Goal: Task Accomplishment & Management: Complete application form

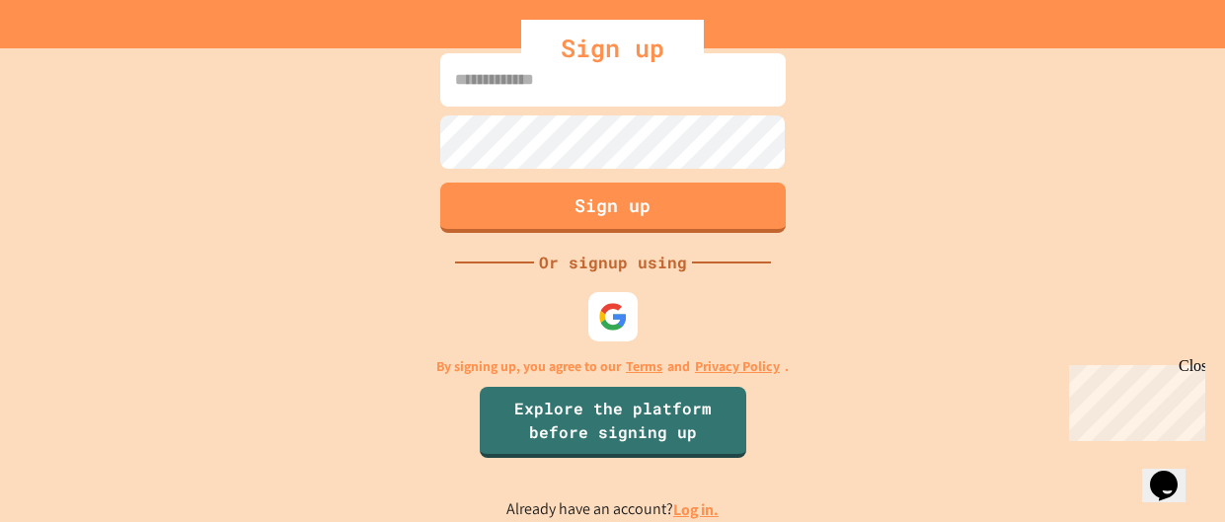
click at [518, 87] on input at bounding box center [612, 79] width 345 height 53
type input "**********"
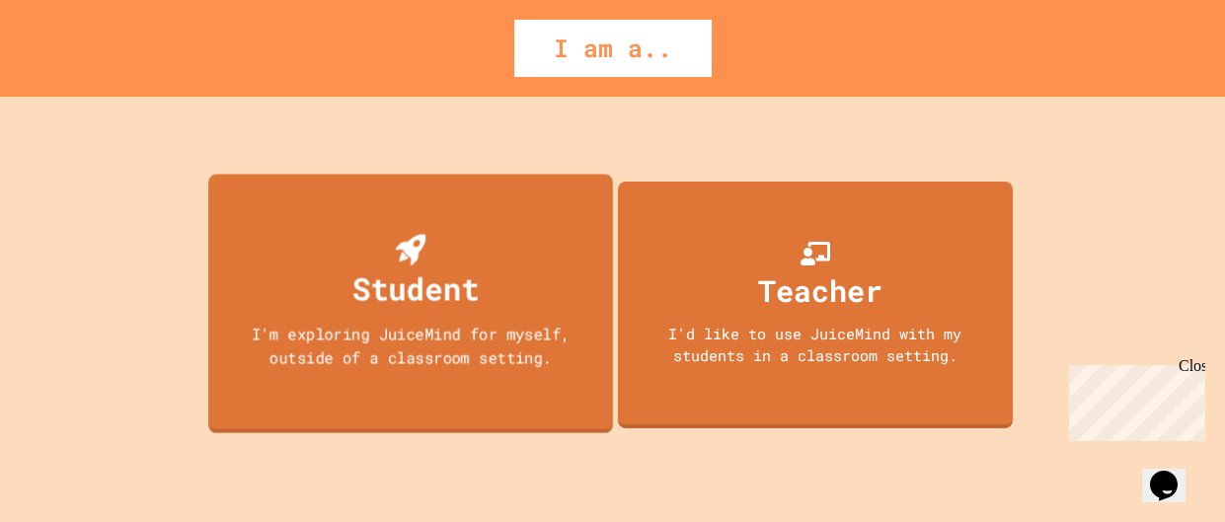
click at [488, 310] on div "Student I'm exploring JuiceMind for myself, outside of a classroom setting." at bounding box center [410, 304] width 405 height 260
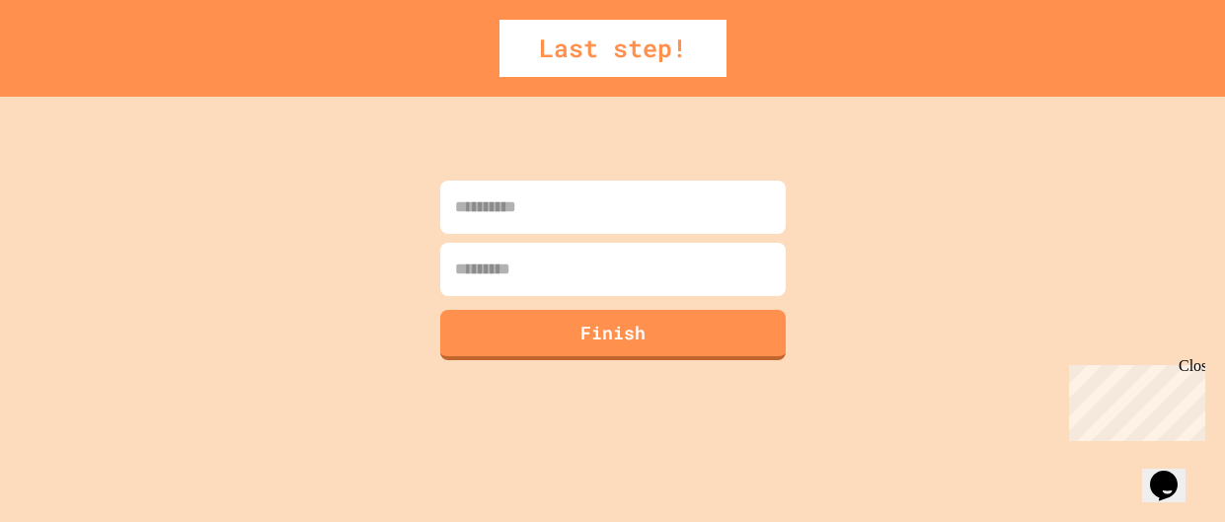
click at [533, 217] on input at bounding box center [612, 207] width 345 height 53
type input "*****"
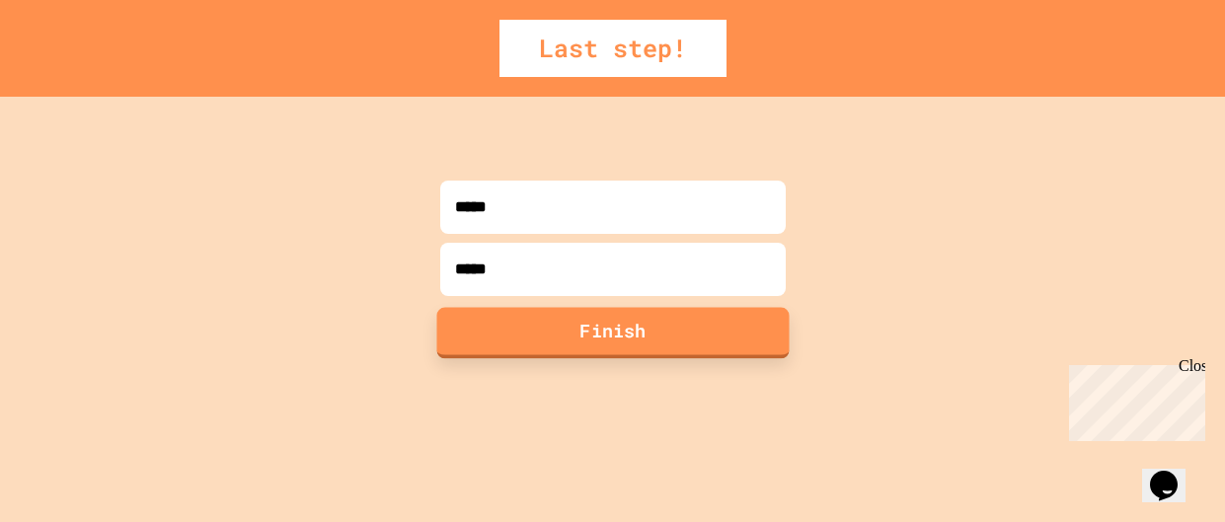
type input "*****"
click at [644, 328] on button "Finish" at bounding box center [612, 332] width 352 height 51
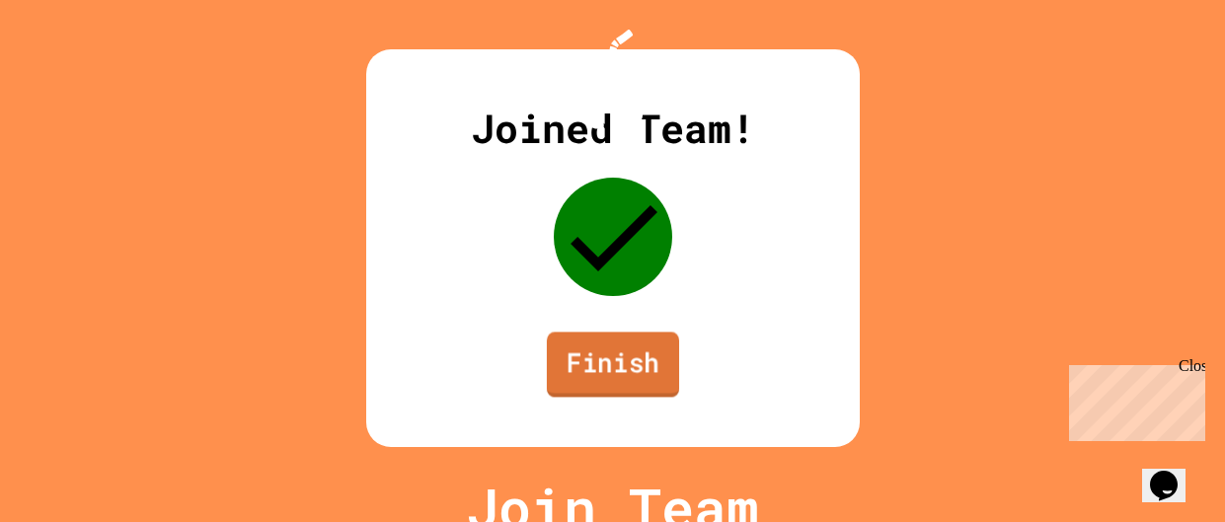
click at [642, 385] on link "Finish" at bounding box center [612, 364] width 132 height 65
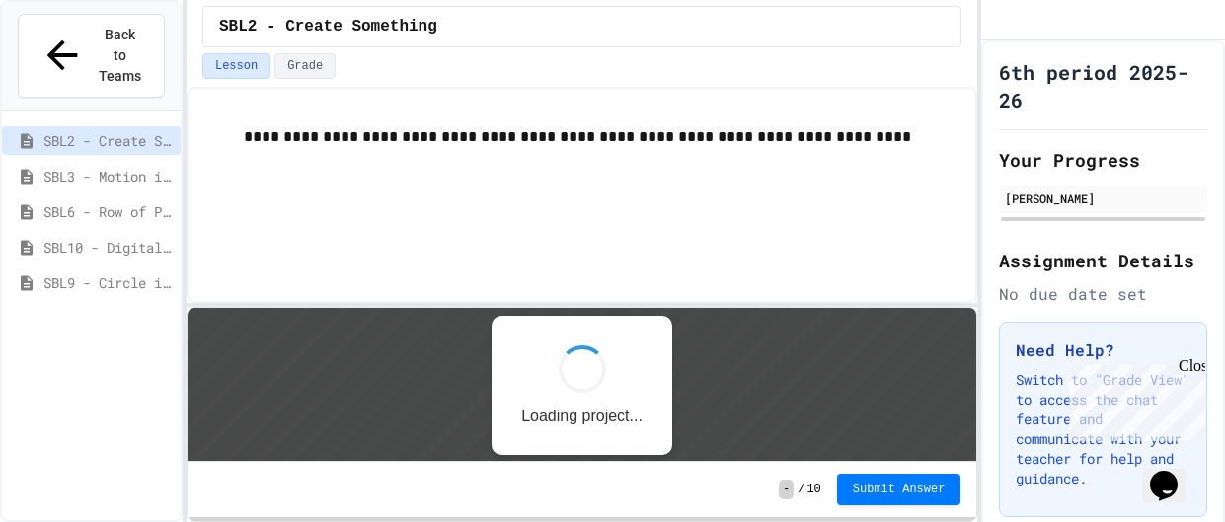
scroll to position [1, 0]
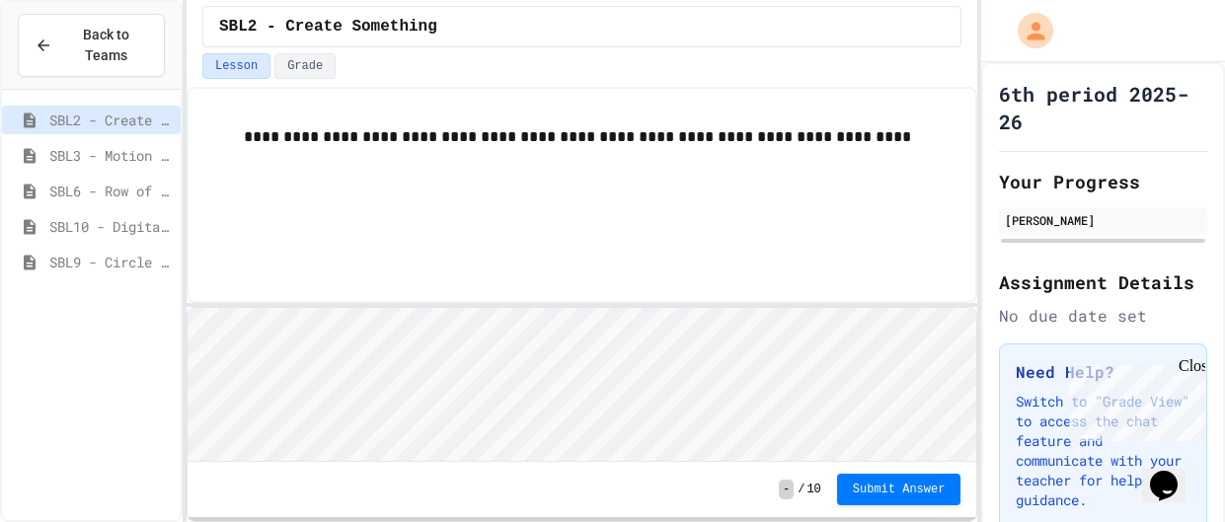
scroll to position [1, 0]
click at [137, 141] on div "SBL3 - Motion in Snap!" at bounding box center [91, 155] width 179 height 29
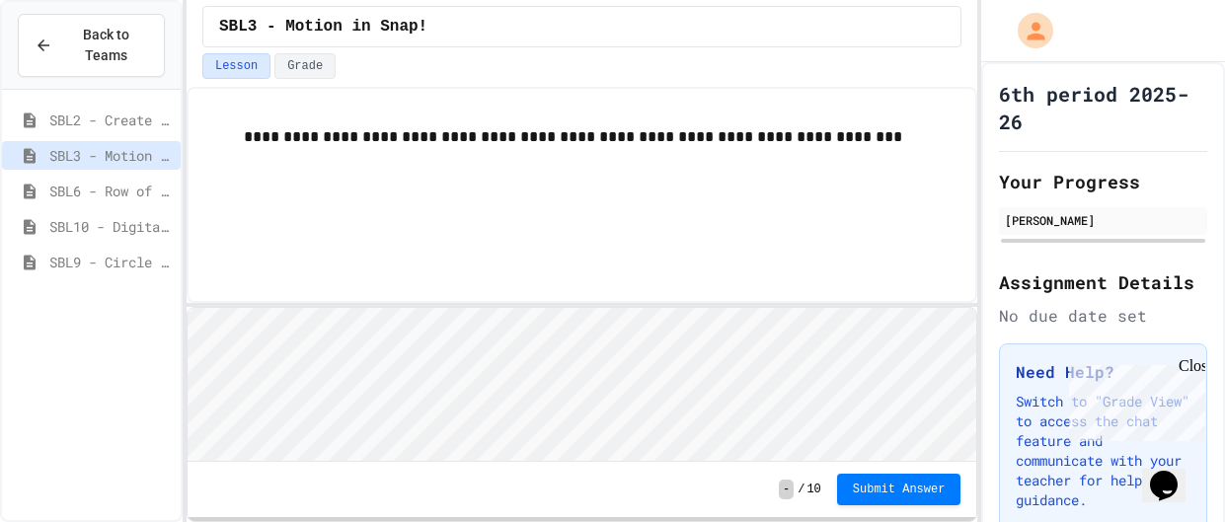
scroll to position [1, 0]
click at [1195, 371] on div "Close" at bounding box center [1190, 369] width 25 height 25
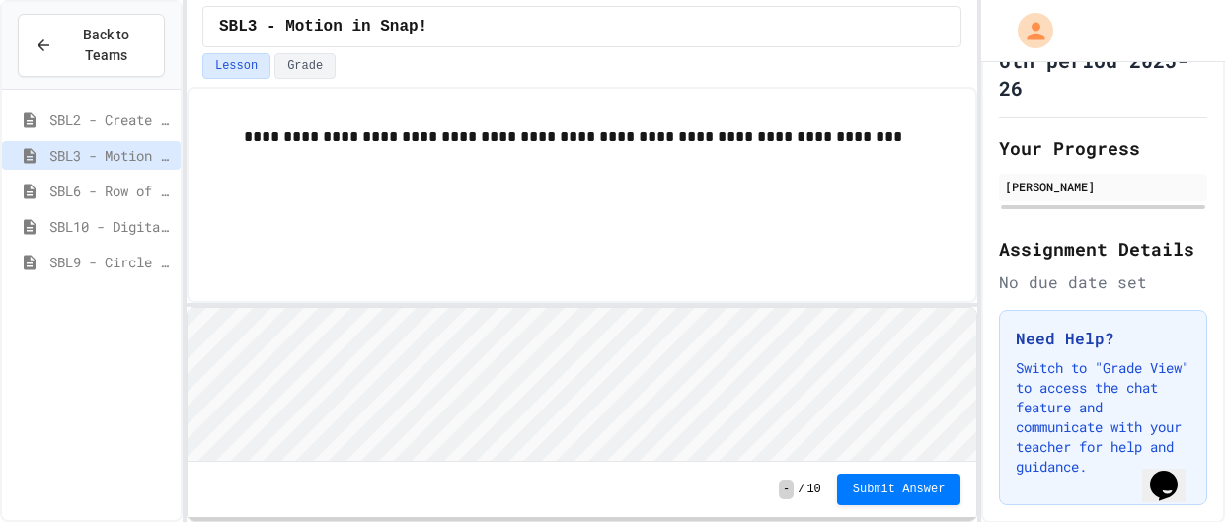
click at [532, 307] on html "Loading project... ! Error Loading Project There was an error loading the proje…" at bounding box center [581, 307] width 788 height 0
click at [83, 115] on span "SBL2 - Create Something" at bounding box center [110, 120] width 123 height 21
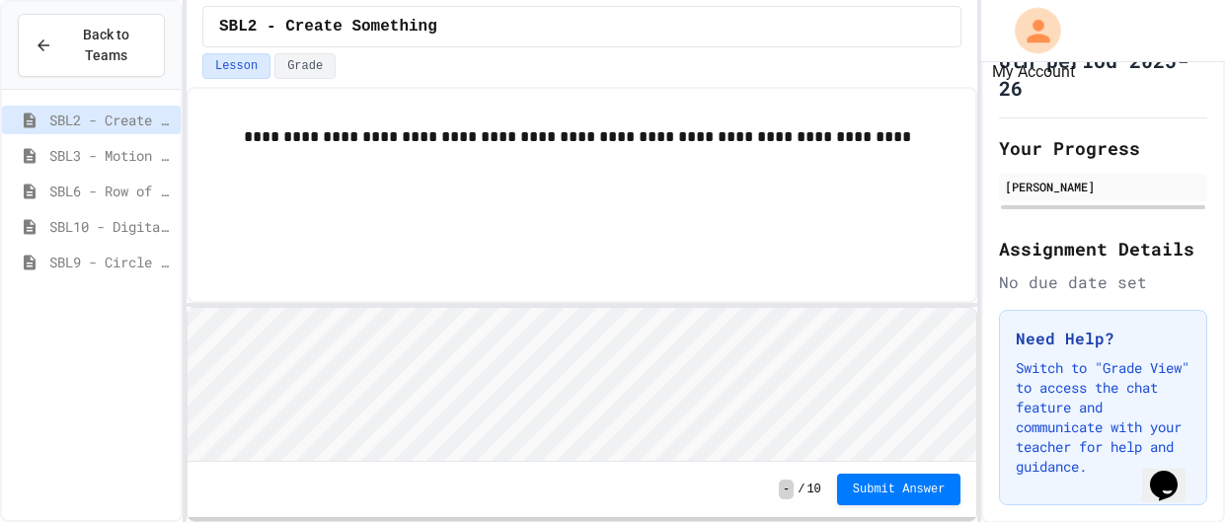
click at [1025, 40] on icon "My Account" at bounding box center [1037, 31] width 35 height 35
click at [977, 521] on div at bounding box center [612, 522] width 1225 height 0
click at [92, 268] on span "SBL9 - Circle in Square Code" at bounding box center [110, 262] width 123 height 21
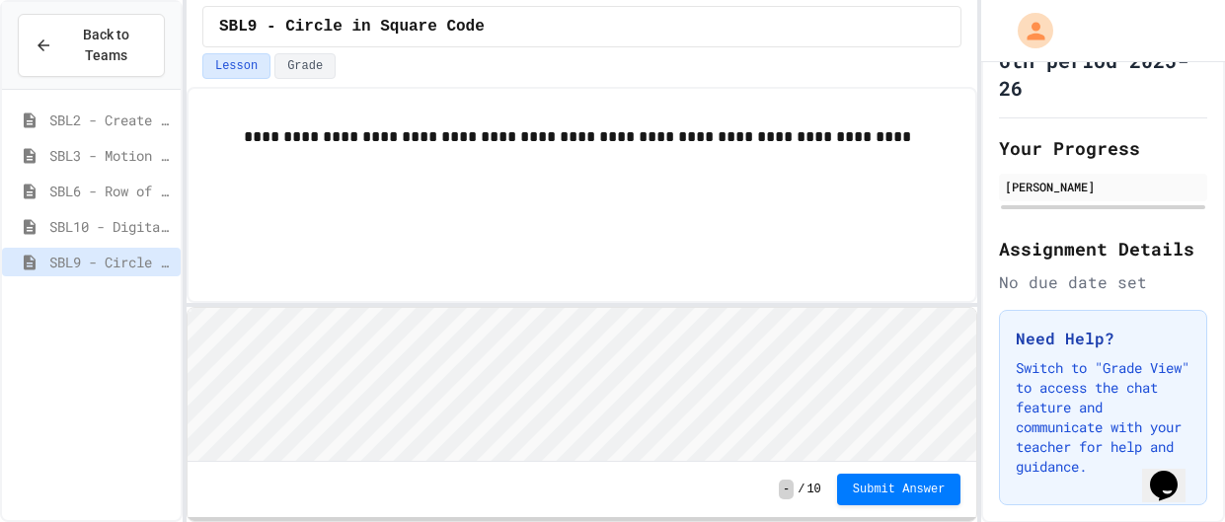
click at [124, 223] on span "SBL10 - Digital Story" at bounding box center [110, 226] width 123 height 21
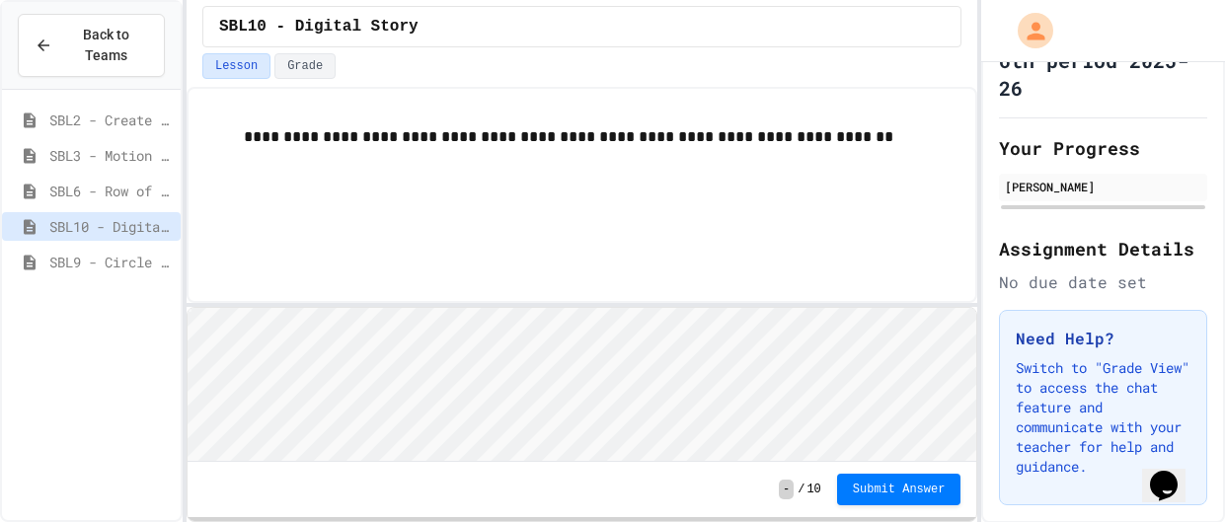
click at [107, 192] on span "SBL6 - Row of Polygons" at bounding box center [110, 191] width 123 height 21
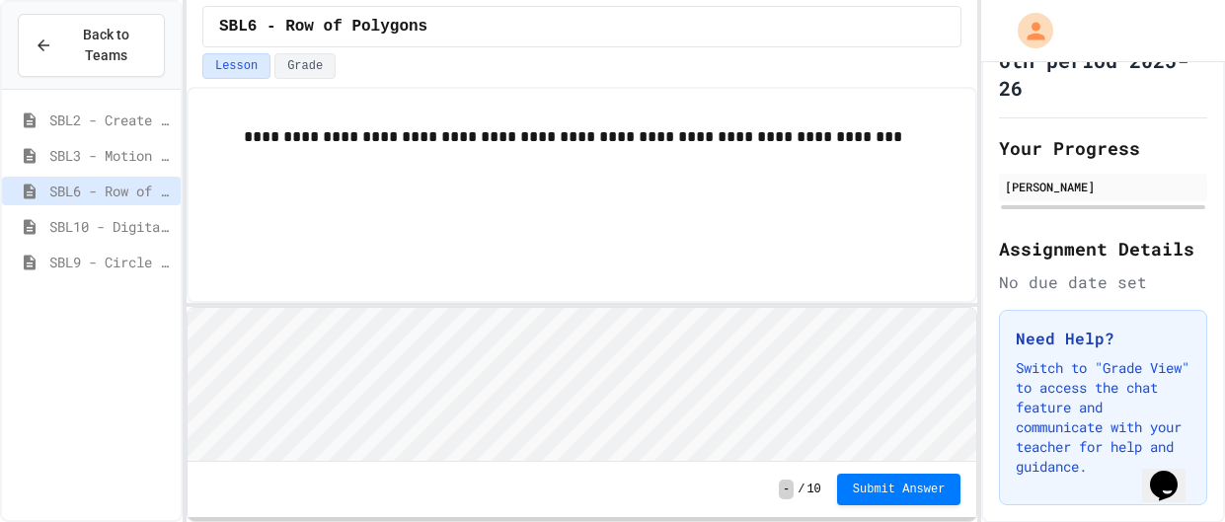
click at [144, 149] on span "SBL3 - Motion in Snap!" at bounding box center [110, 155] width 123 height 21
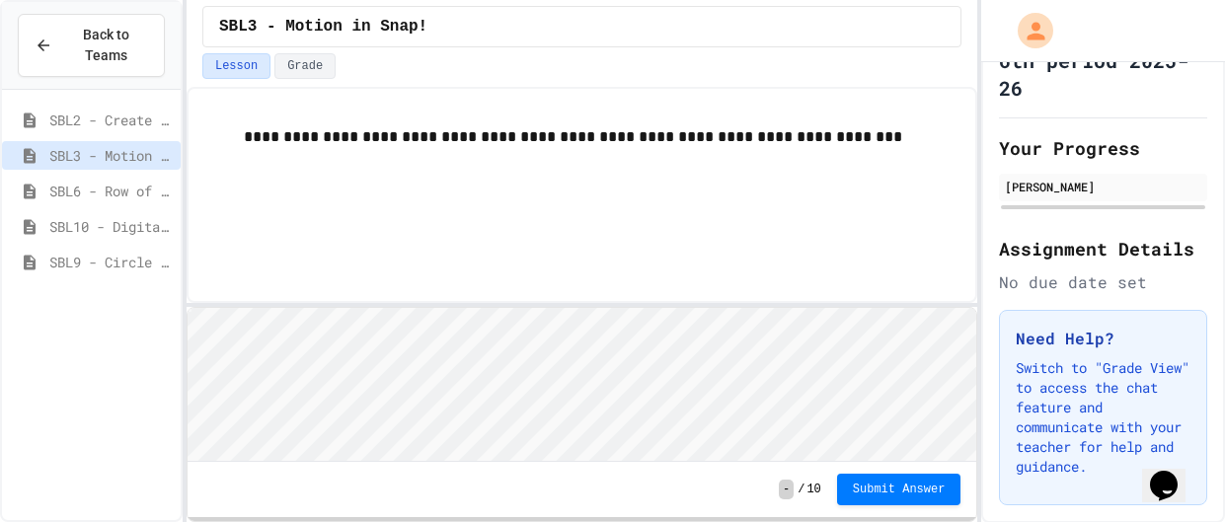
click at [81, 111] on span "SBL2 - Create Something" at bounding box center [110, 120] width 123 height 21
